Goal: Navigation & Orientation: Understand site structure

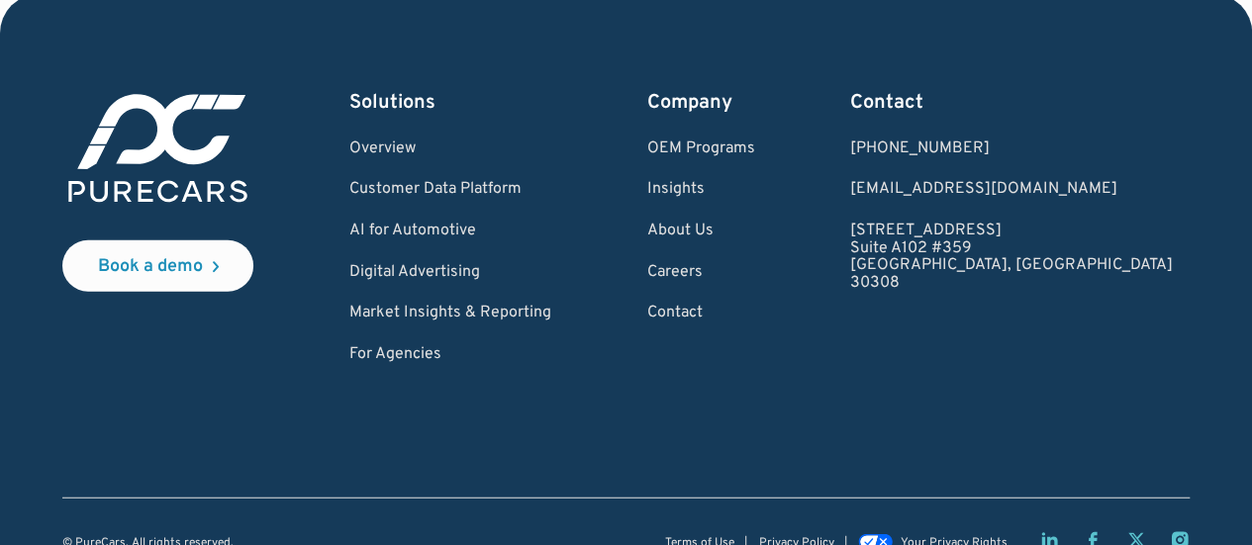
scroll to position [6124, 0]
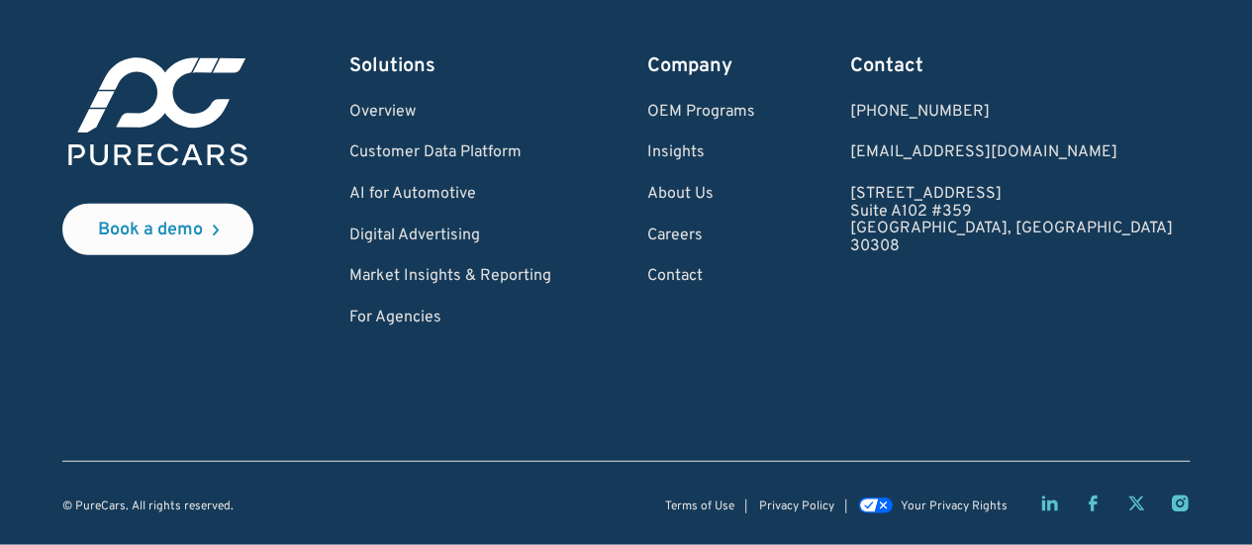
click at [1096, 504] on icon "Facebook page" at bounding box center [1092, 504] width 9 height 16
click at [474, 231] on link "Digital Advertising" at bounding box center [450, 237] width 202 height 18
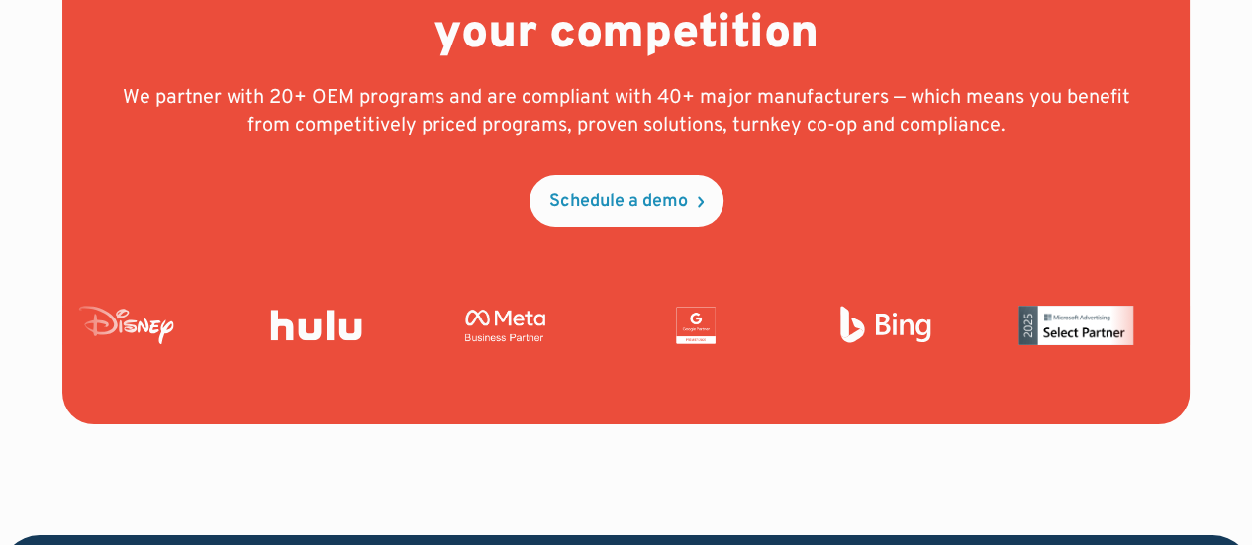
scroll to position [8016, 0]
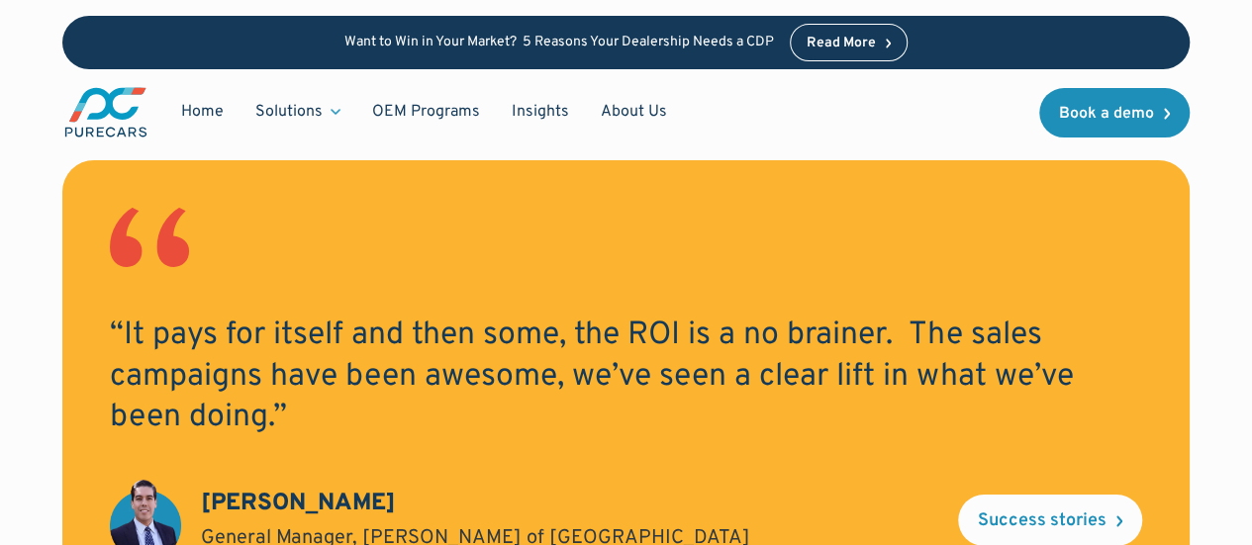
scroll to position [3205, 0]
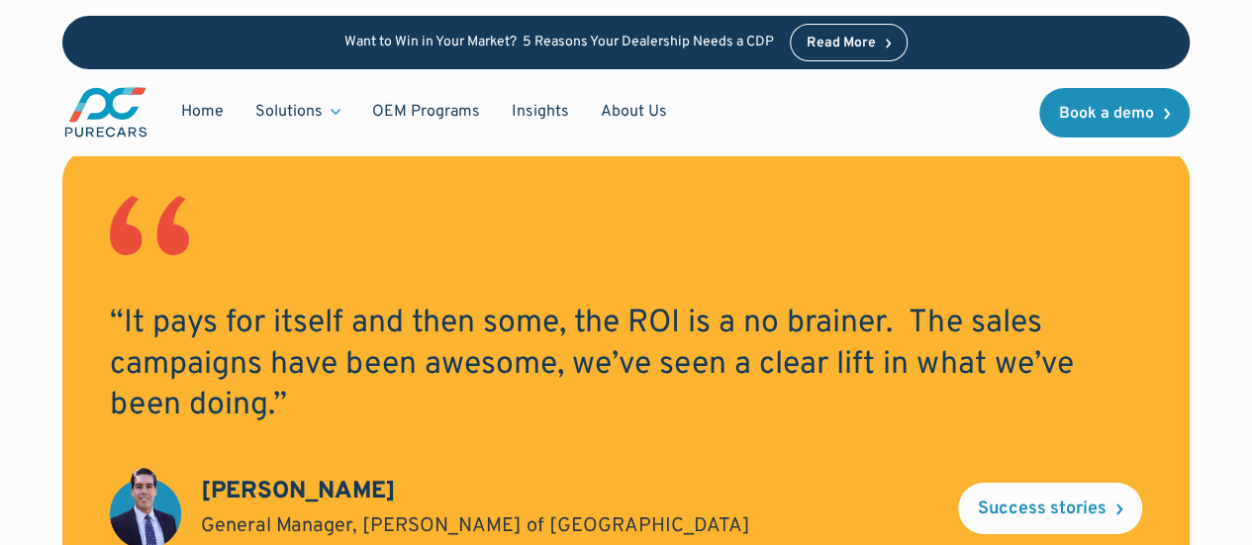
click at [107, 129] on img "main" at bounding box center [105, 112] width 87 height 54
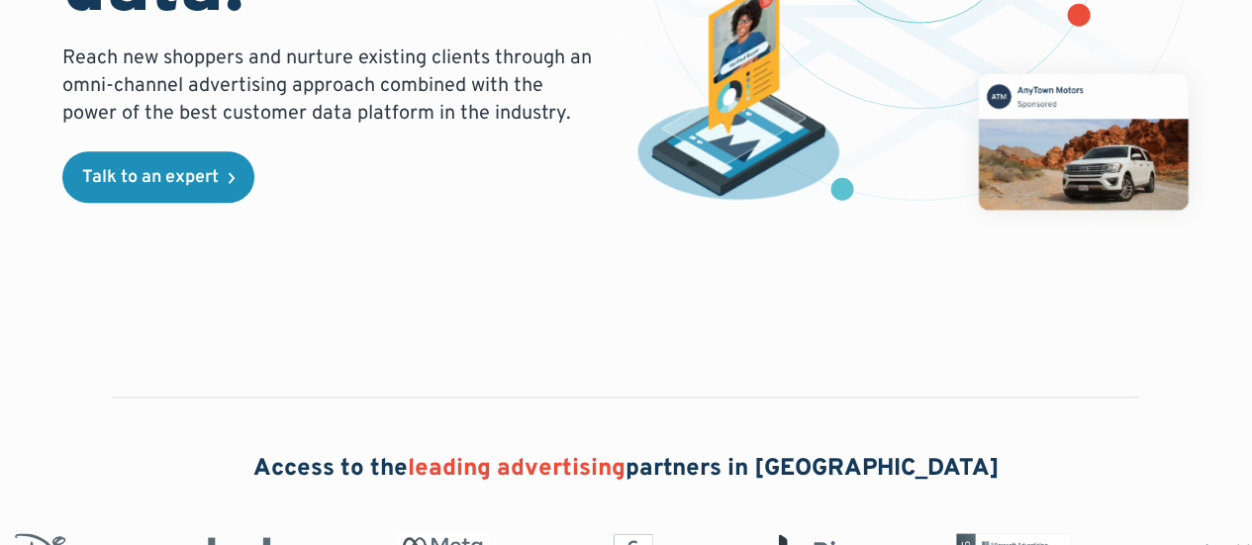
scroll to position [504, 0]
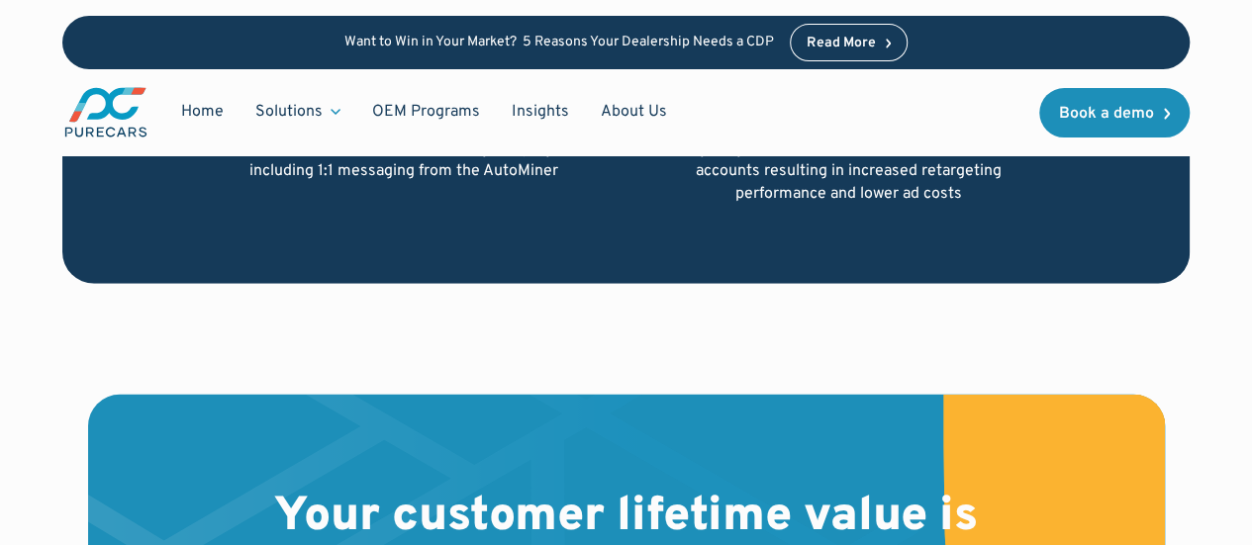
scroll to position [6502, 0]
